Goal: Task Accomplishment & Management: Manage account settings

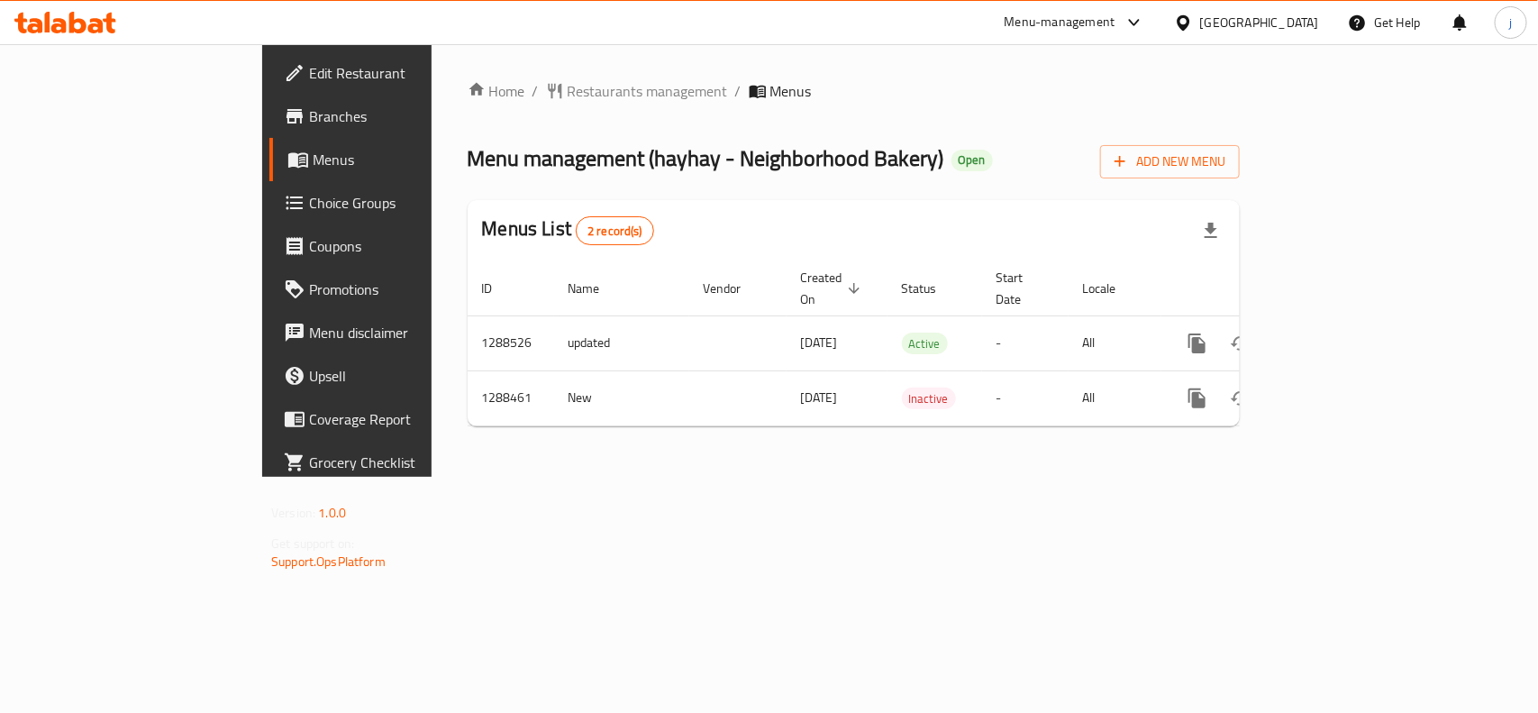
click at [309, 196] on span "Choice Groups" at bounding box center [407, 203] width 196 height 22
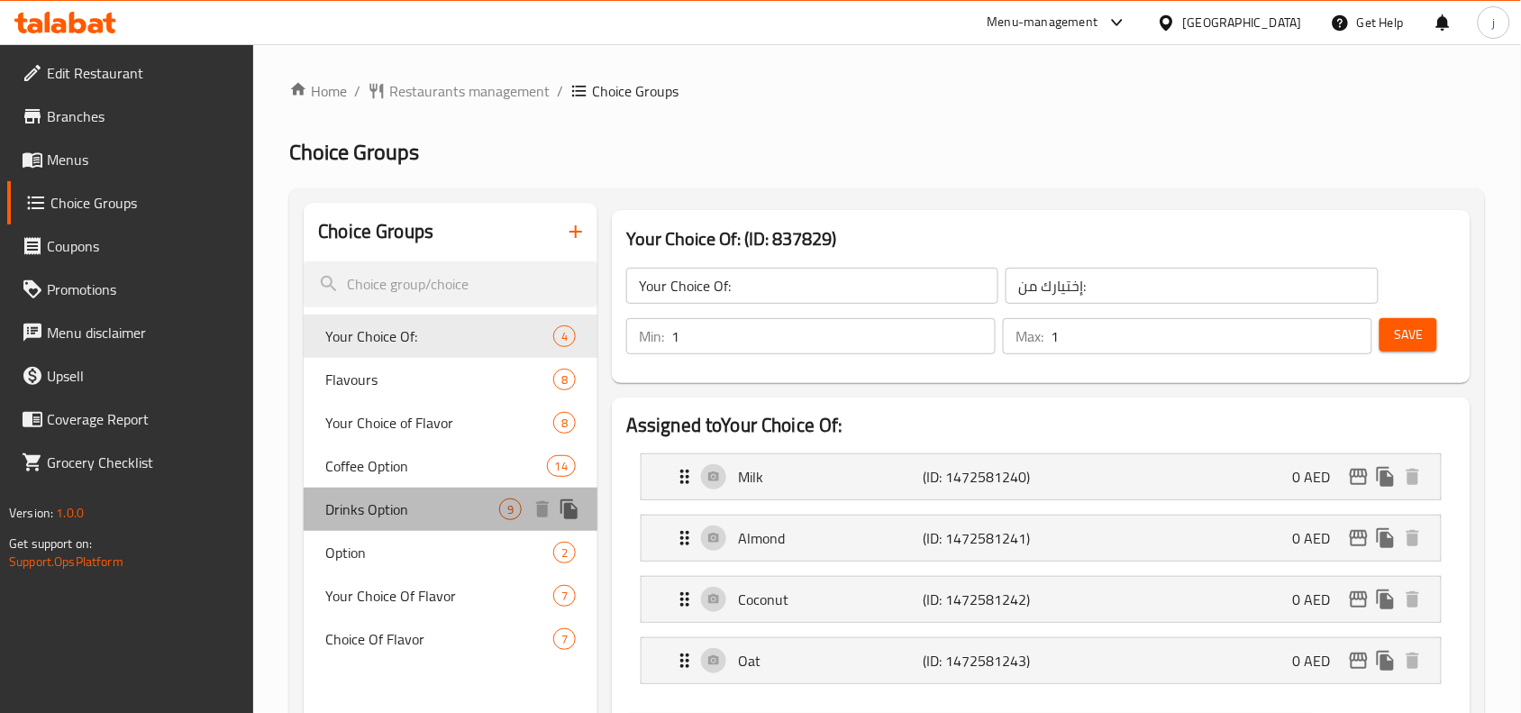
click at [428, 498] on span "Drinks Option" at bounding box center [412, 509] width 174 height 22
type input "Drinks Option"
type input "خيارا�� المشروبات"
type input "0"
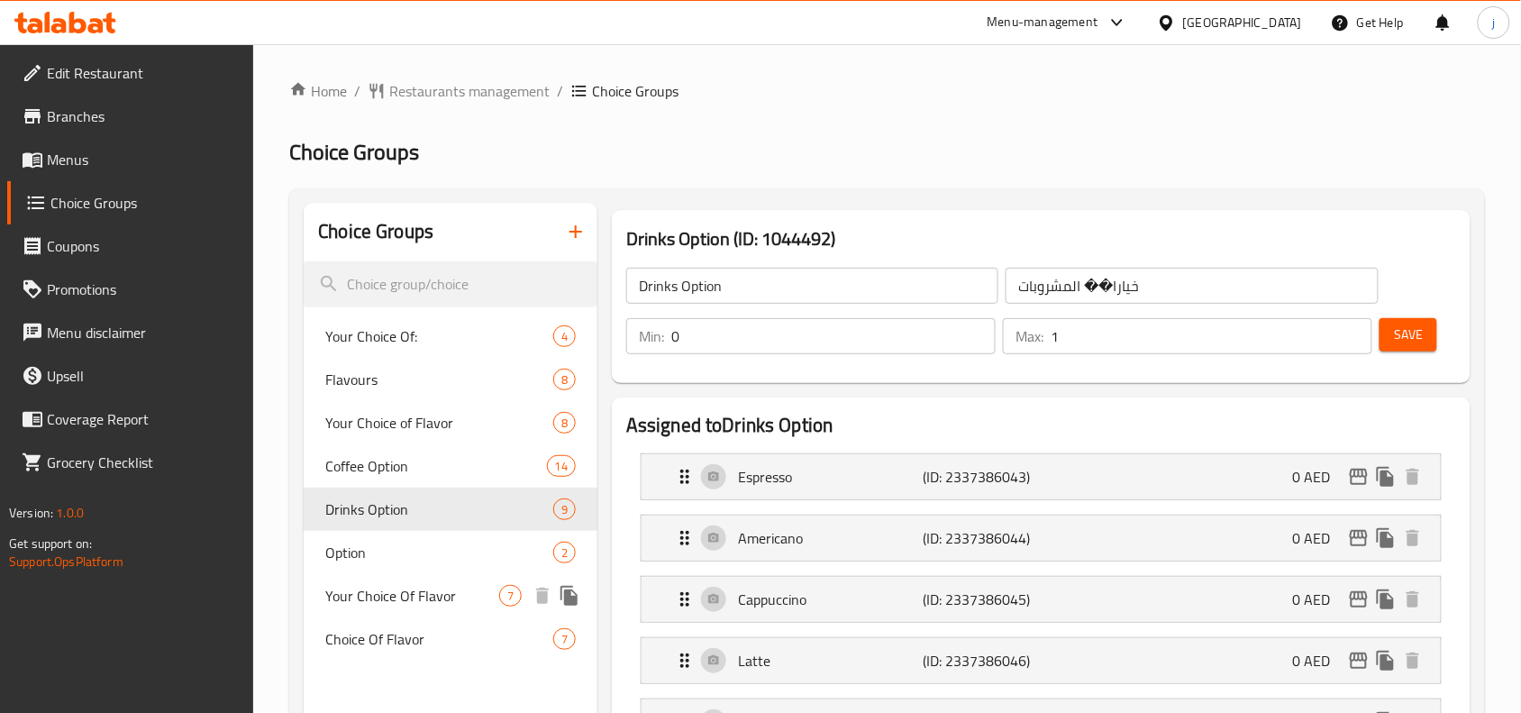
click at [386, 599] on span "Your Choice Of Flavor" at bounding box center [412, 596] width 174 height 22
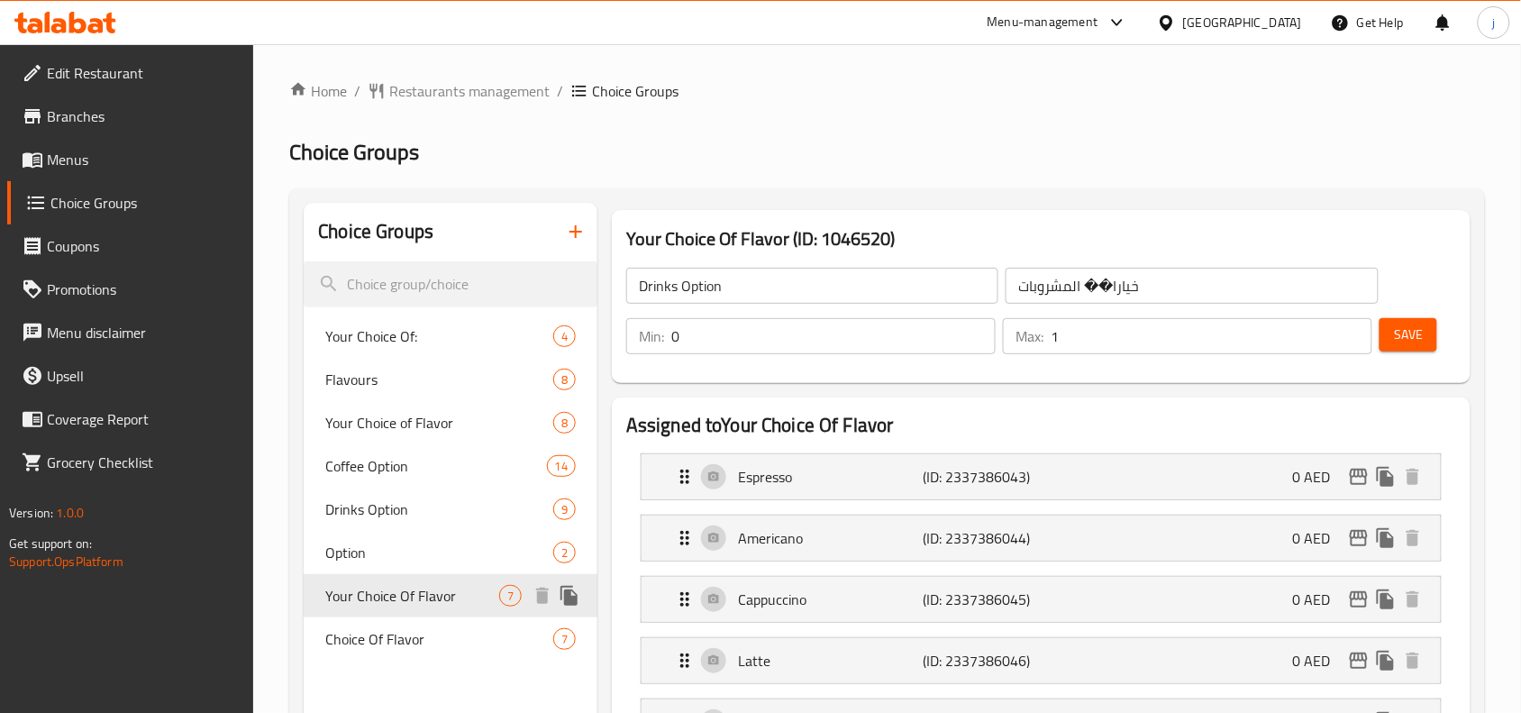
type input "Your Choice Of Flavor"
type input "اختيارك من النكهة"
type input "4"
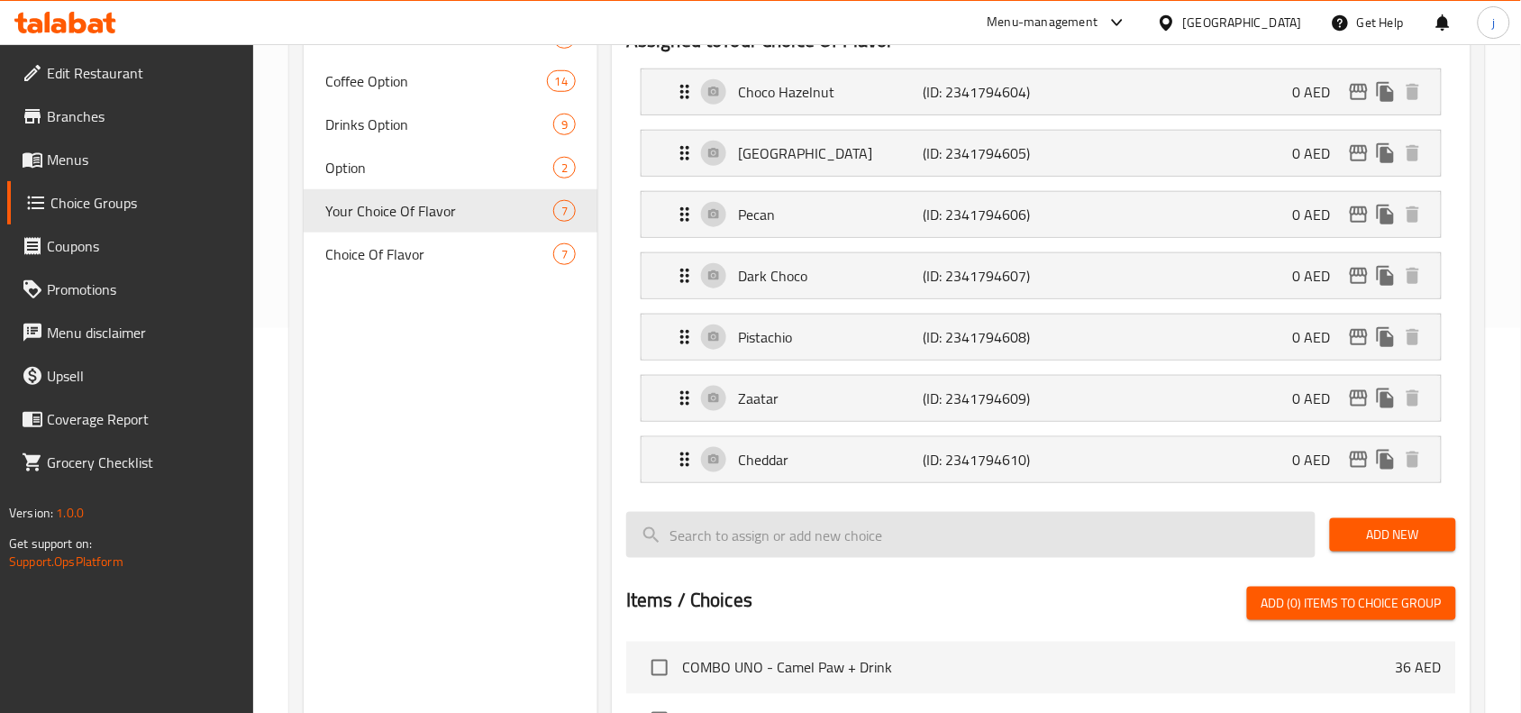
scroll to position [450, 0]
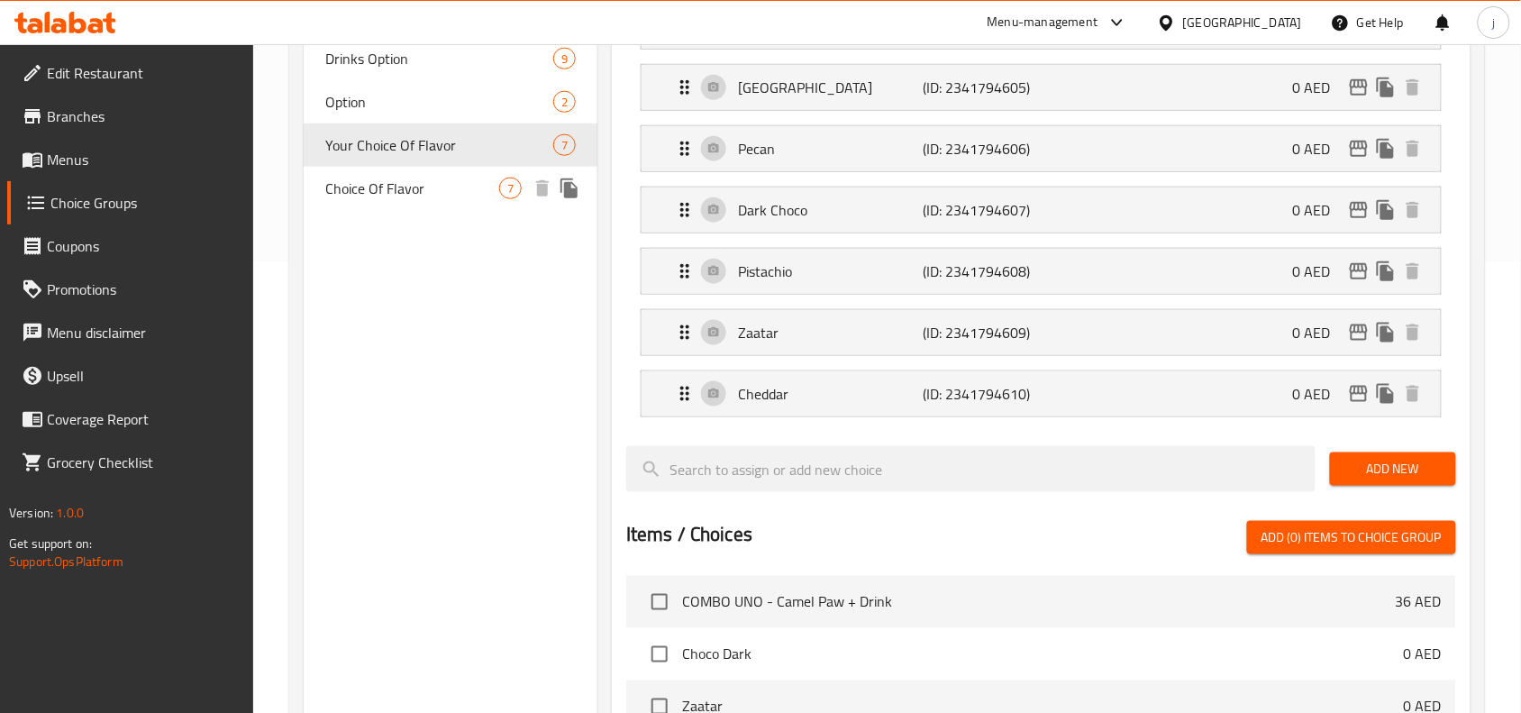
click at [440, 200] on div "Choice Of Flavor 7" at bounding box center [451, 188] width 294 height 43
type input "Choice Of Flavor"
type input "اختيار النكهة"
type input "2"
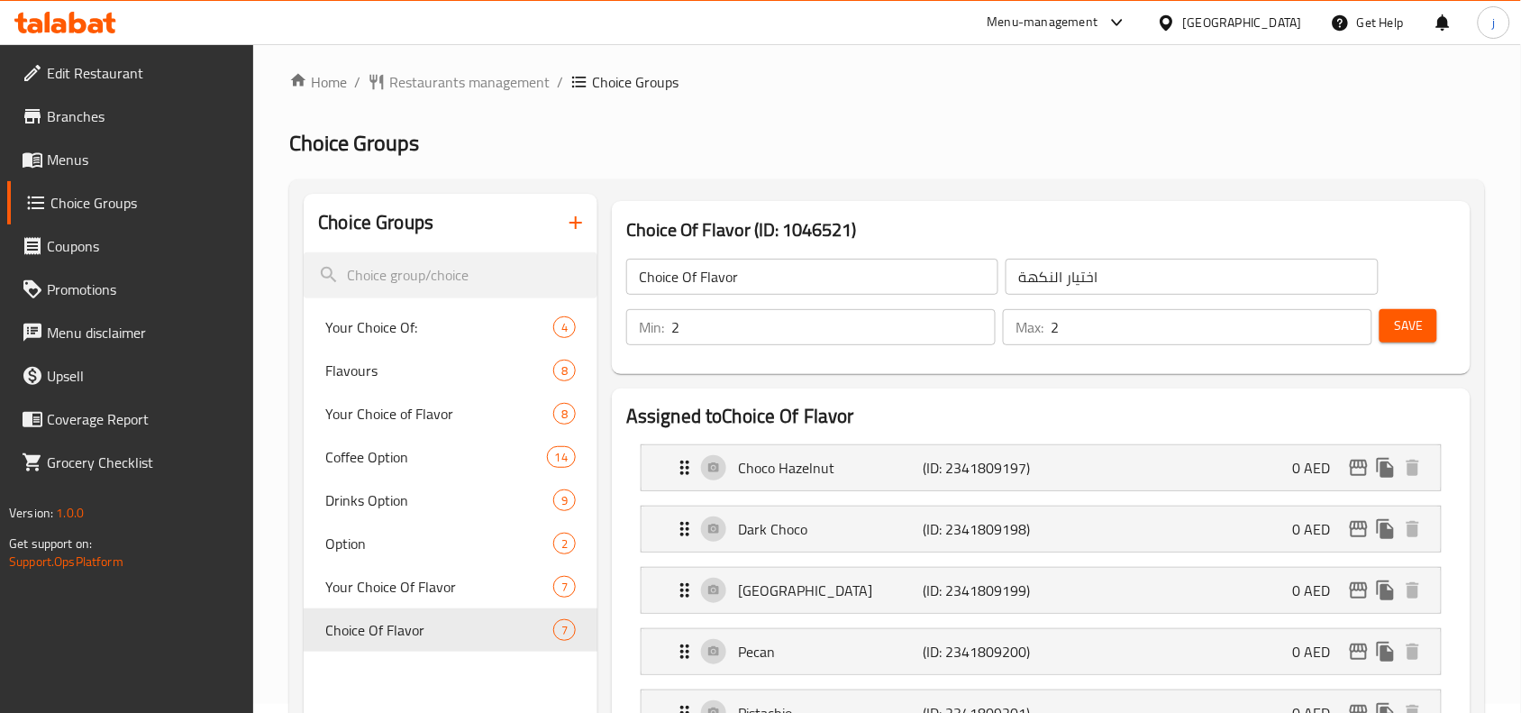
scroll to position [0, 0]
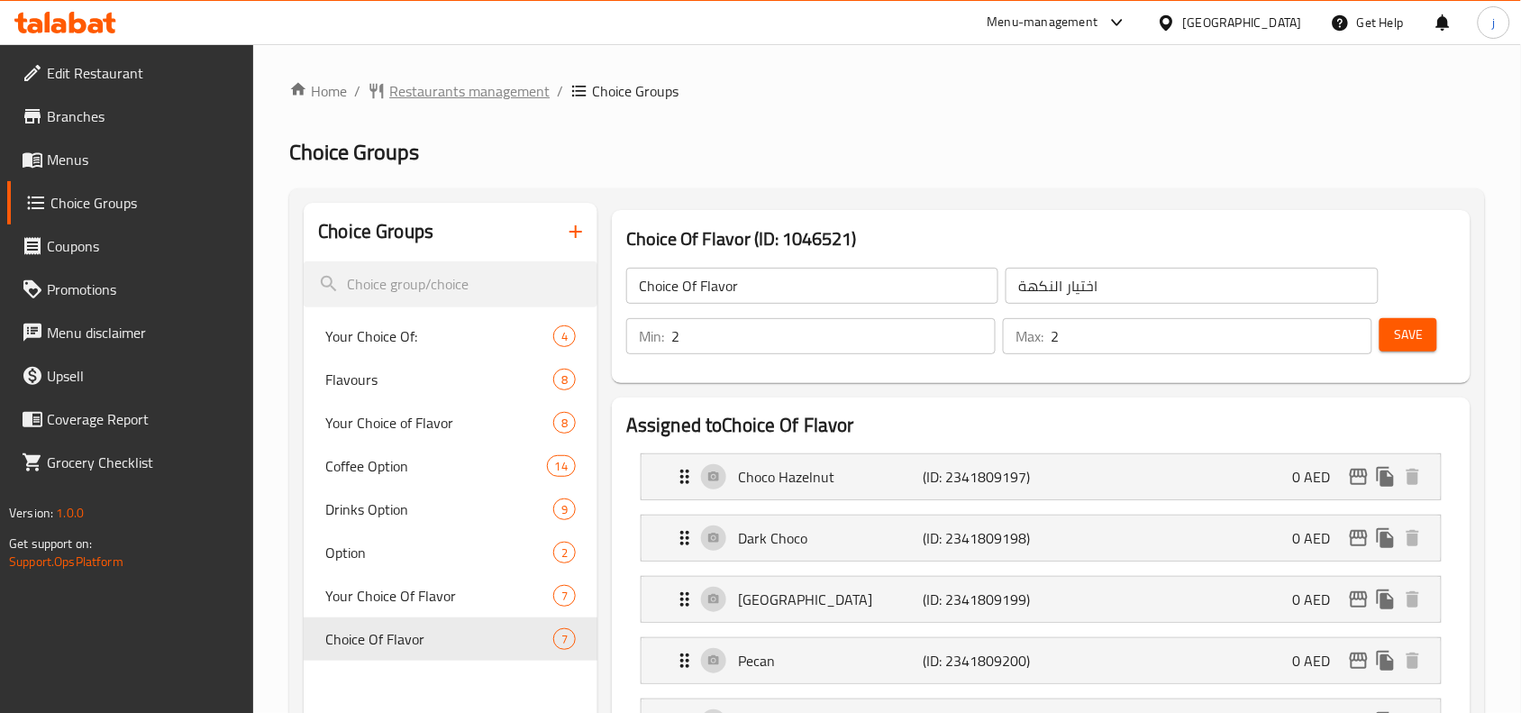
click at [467, 93] on span "Restaurants management" at bounding box center [469, 91] width 160 height 22
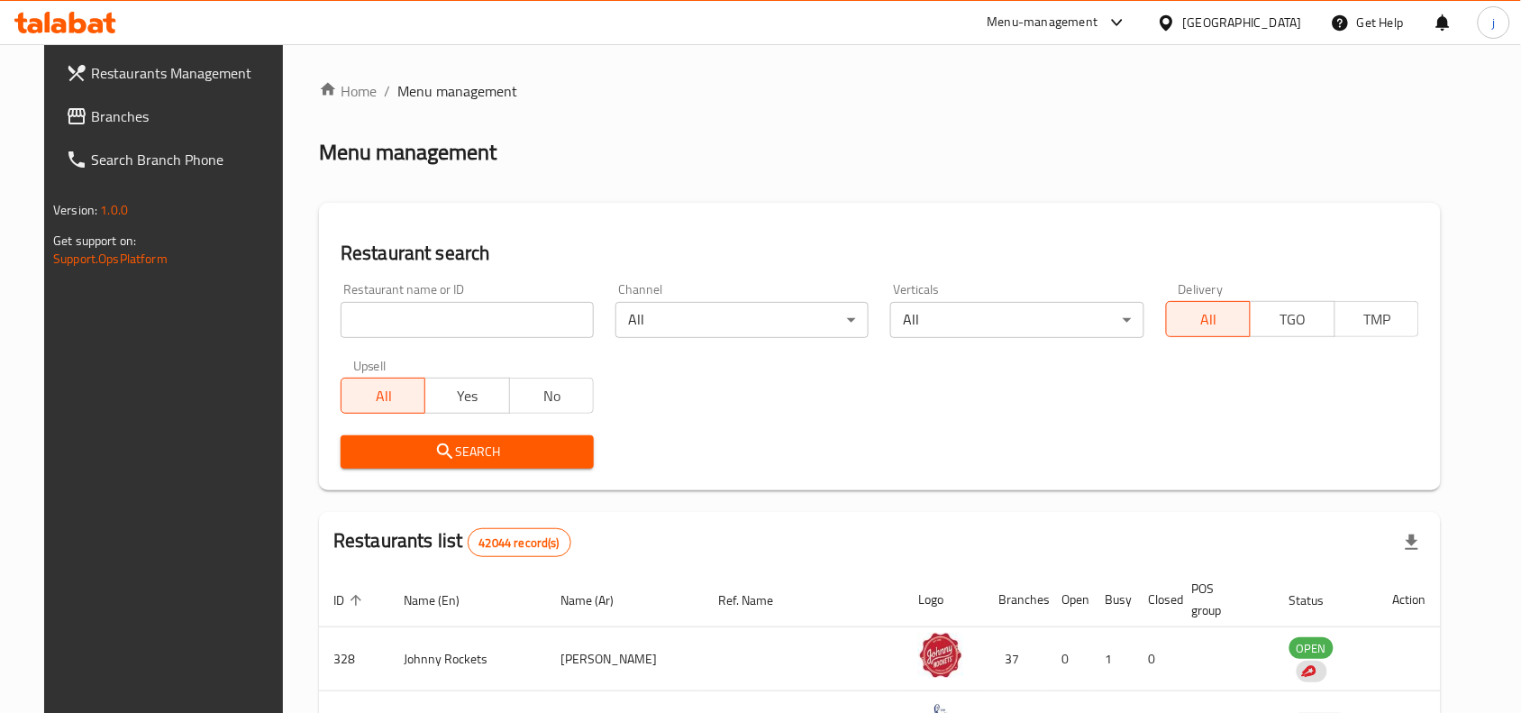
click at [91, 109] on span "Branches" at bounding box center [187, 116] width 193 height 22
